Goal: Task Accomplishment & Management: Use online tool/utility

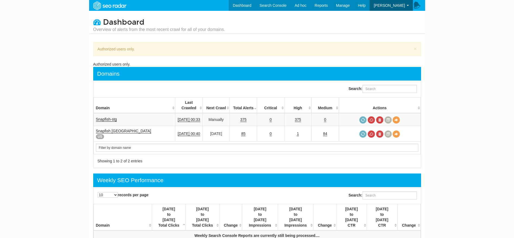
scroll to position [22, 0]
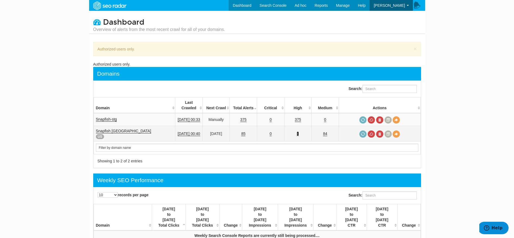
click at [299, 132] on link "1" at bounding box center [298, 134] width 2 height 5
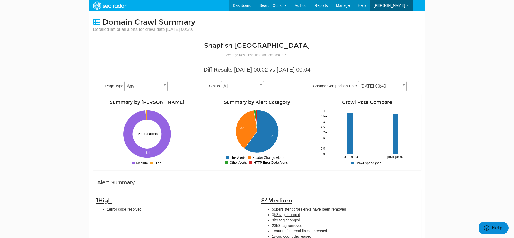
scroll to position [22, 0]
click at [136, 209] on span "error code resolved" at bounding box center [125, 209] width 33 height 4
type input "error code resolved"
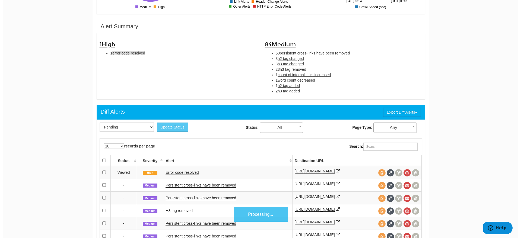
scroll to position [176, 0]
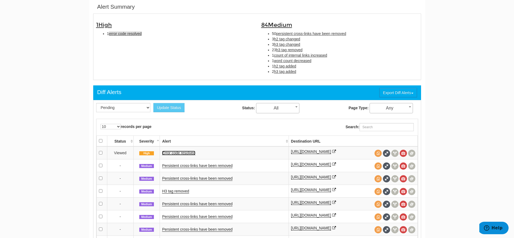
click at [179, 152] on link "Error code resolved" at bounding box center [178, 153] width 33 height 5
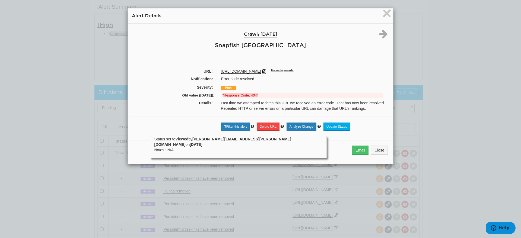
click at [265, 70] on icon at bounding box center [264, 71] width 4 height 4
click at [265, 72] on icon at bounding box center [264, 71] width 4 height 4
click at [42, 201] on div "× Alert Details Crawl: 10/08/2025 Snapfish USA URL: https://www.snapfish.com/an…" at bounding box center [260, 119] width 521 height 238
